Goal: Browse casually

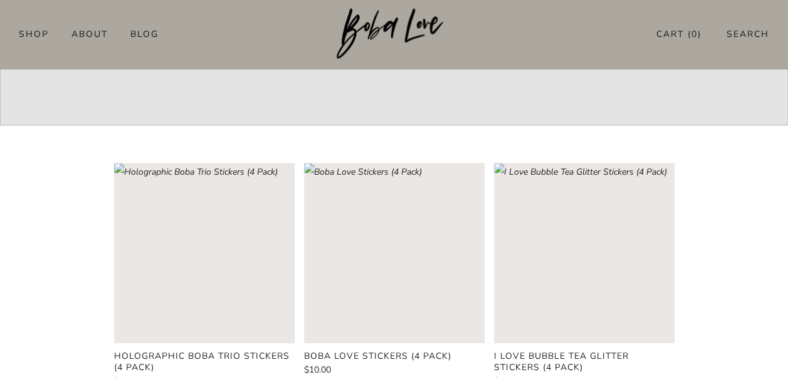
scroll to position [289, 0]
click at [405, 249] on rect "Loading image: Boba Love Stickers (4 Pack)" at bounding box center [394, 254] width 180 height 180
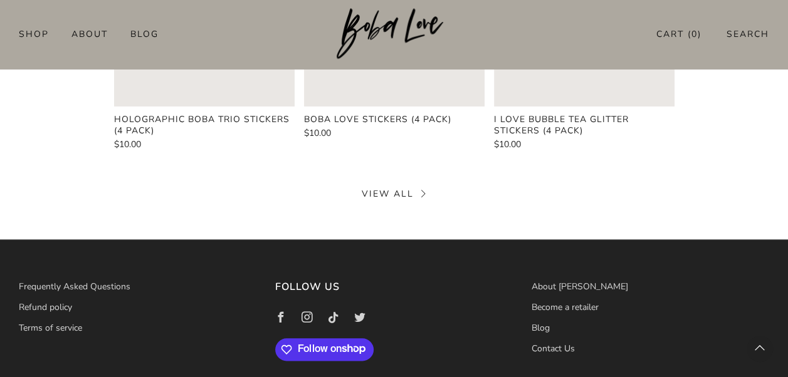
scroll to position [529, 0]
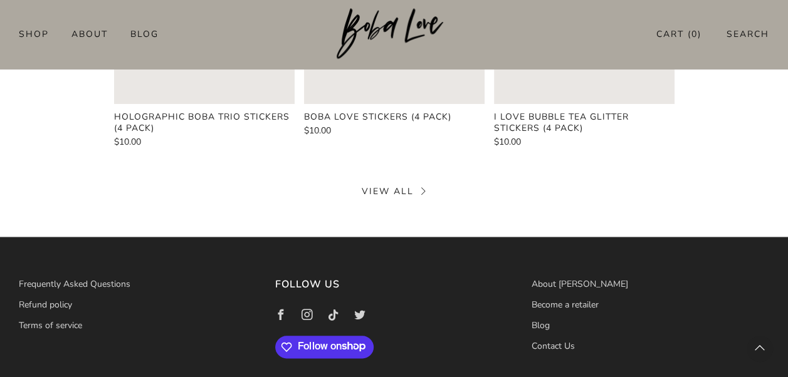
click at [392, 189] on link "View all" at bounding box center [394, 191] width 65 height 12
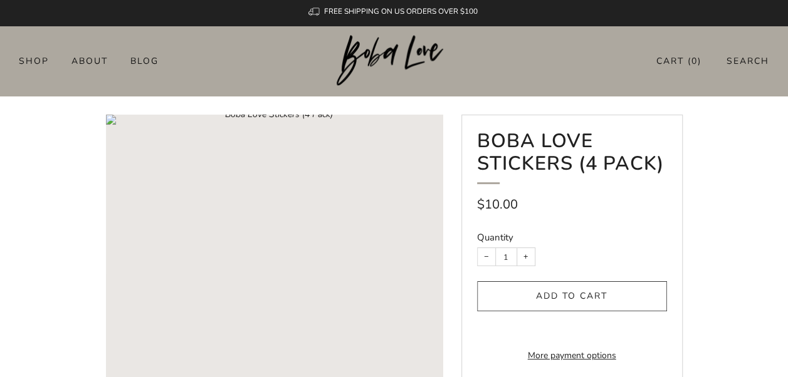
scroll to position [1, 0]
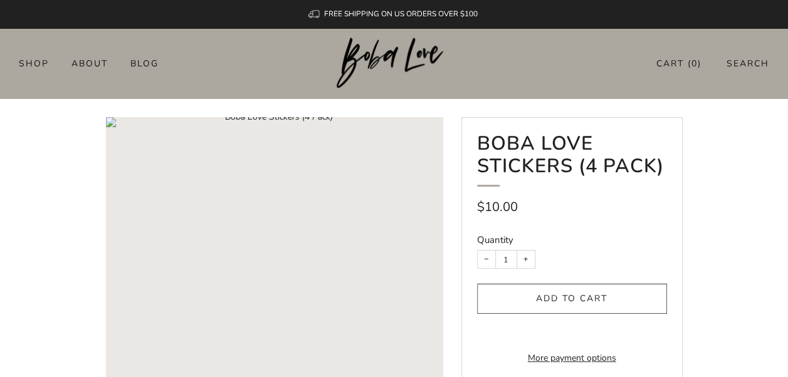
click at [335, 237] on rect "Loading image: Boba Love Stickers (4 Pack)" at bounding box center [274, 285] width 336 height 336
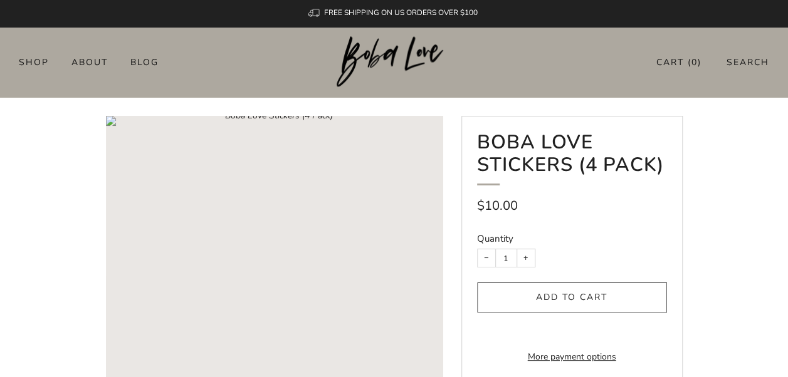
scroll to position [0, 0]
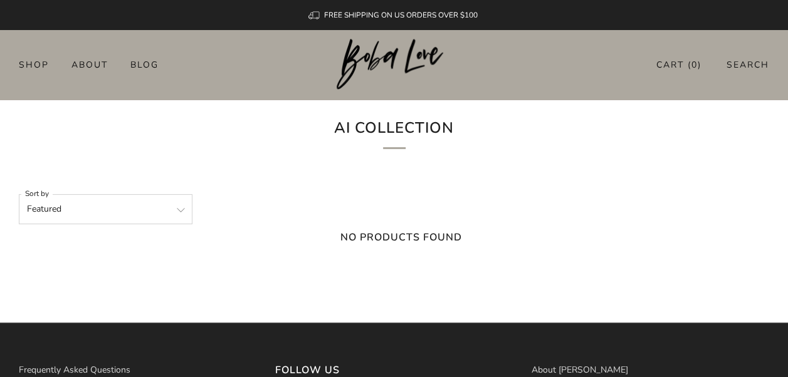
click at [163, 202] on select "Featured Best selling Alphabetically, A-Z Alphabetically, Z-A Price, low to hig…" at bounding box center [106, 209] width 174 height 30
select select "title-ascending"
click at [19, 194] on select "Featured Best selling Alphabetically, A-Z Alphabetically, Z-A Price, low to hig…" at bounding box center [106, 209] width 174 height 30
click at [299, 24] on div "FREE SHIPPING ON US ORDERS OVER $100" at bounding box center [394, 15] width 192 height 30
click at [297, 48] on header "0 Shop About Blog Cart ( 0 ) Search" at bounding box center [394, 65] width 788 height 70
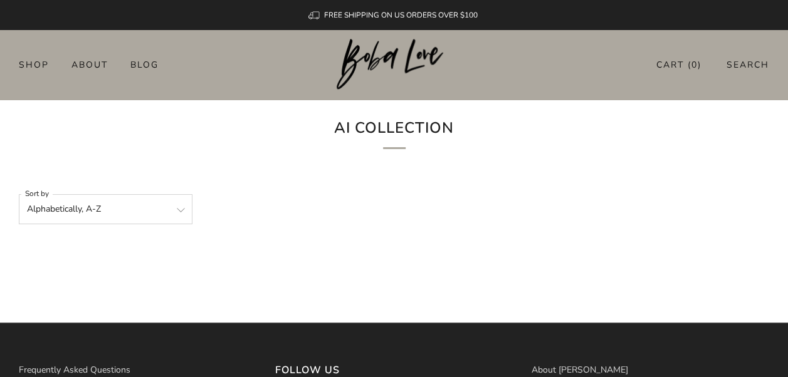
click at [462, 361] on h3 "Follow us" at bounding box center [393, 370] width 237 height 19
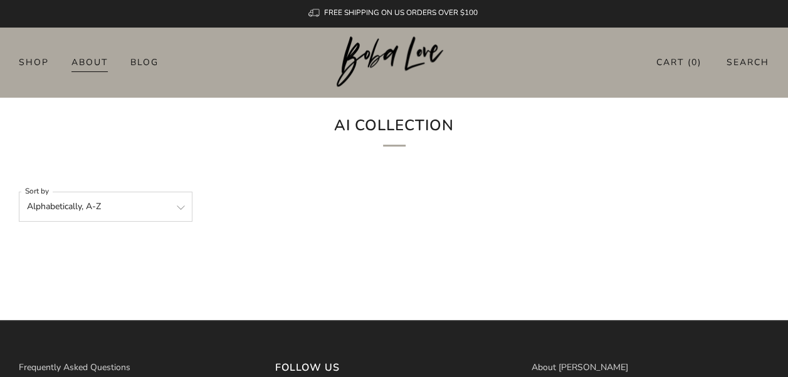
click at [100, 66] on link "About" at bounding box center [89, 62] width 36 height 20
